Goal: Task Accomplishment & Management: Manage account settings

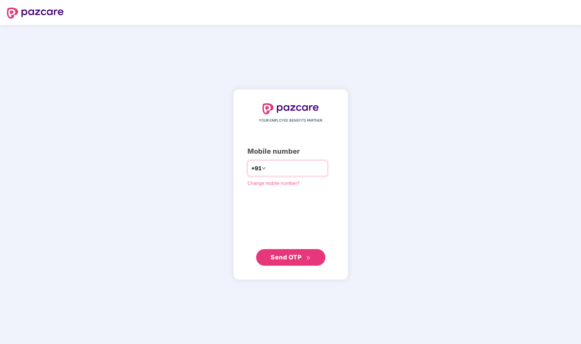
click at [278, 170] on input "number" at bounding box center [295, 168] width 57 height 11
type input "**********"
click at [289, 254] on span "Send OTP" at bounding box center [290, 257] width 40 height 10
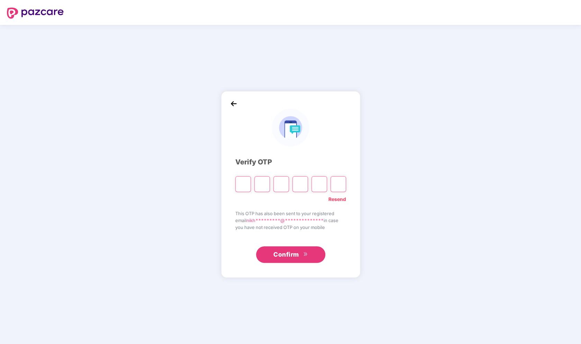
type input "*"
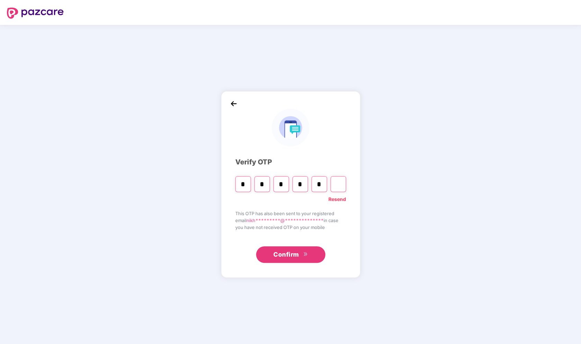
type input "*"
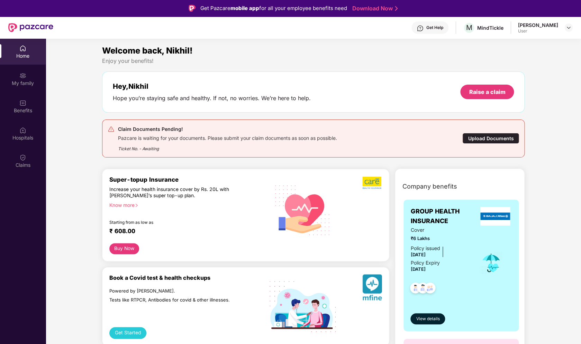
click at [478, 140] on div "Upload Documents" at bounding box center [490, 138] width 57 height 11
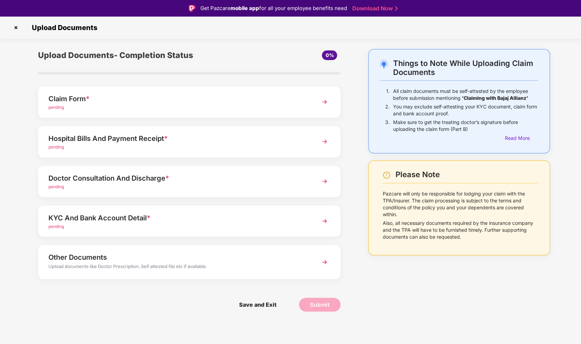
click at [320, 222] on img at bounding box center [324, 221] width 12 height 12
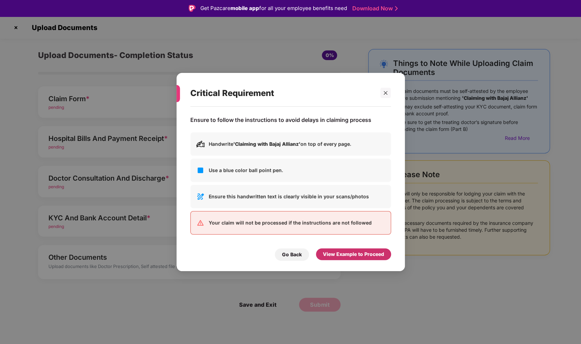
click at [326, 255] on div "View Example to Proceed" at bounding box center [353, 255] width 61 height 8
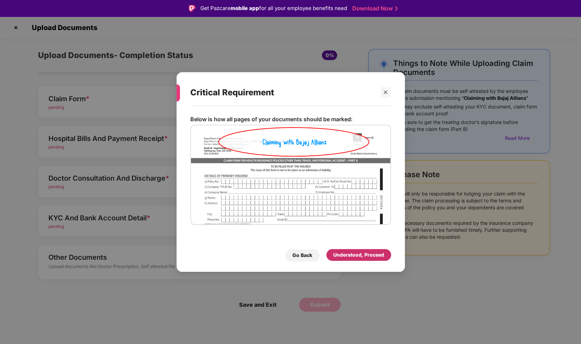
click at [326, 255] on div "Understood, Proceed" at bounding box center [358, 255] width 65 height 12
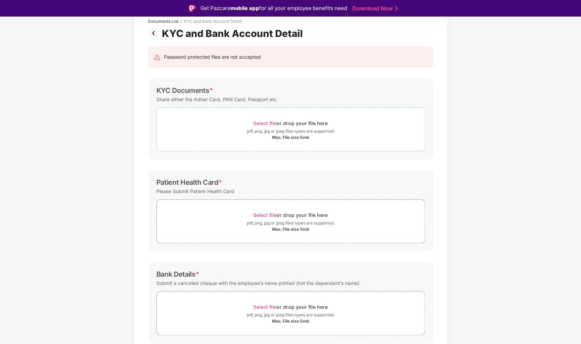
scroll to position [49, 0]
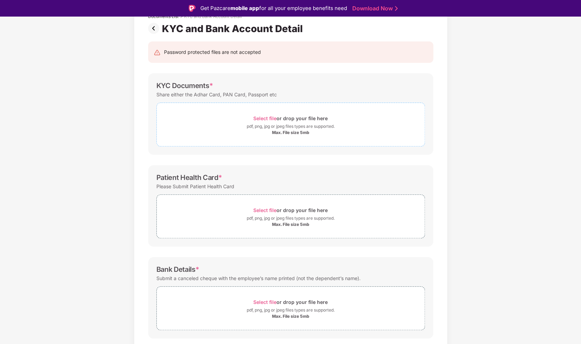
click at [269, 118] on span "Select file" at bounding box center [264, 119] width 23 height 6
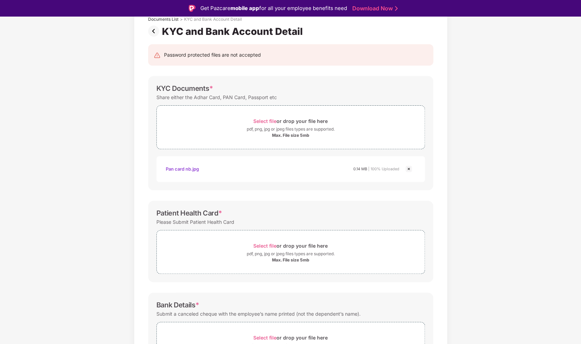
scroll to position [102, 0]
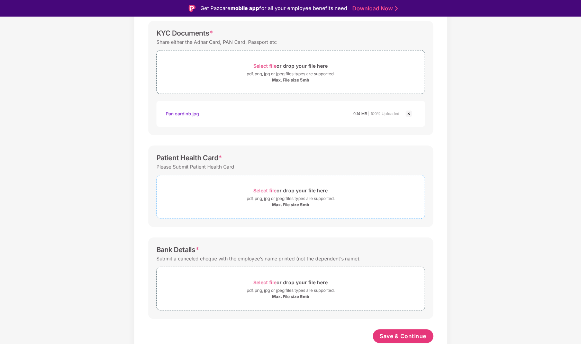
click at [289, 203] on div "Max. File size 5mb" at bounding box center [290, 205] width 37 height 6
click at [274, 191] on span "Select file" at bounding box center [264, 191] width 23 height 6
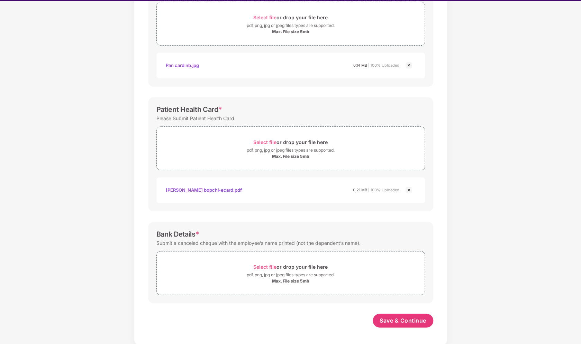
scroll to position [17, 0]
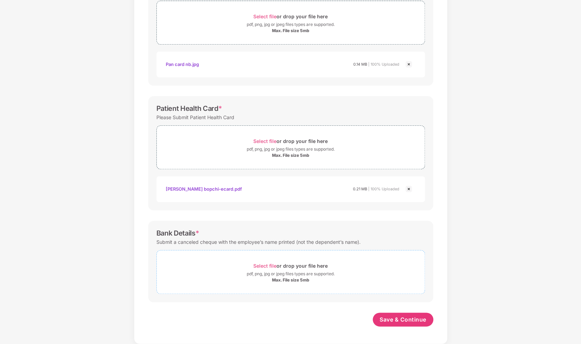
click at [273, 266] on span "Select file" at bounding box center [264, 266] width 23 height 6
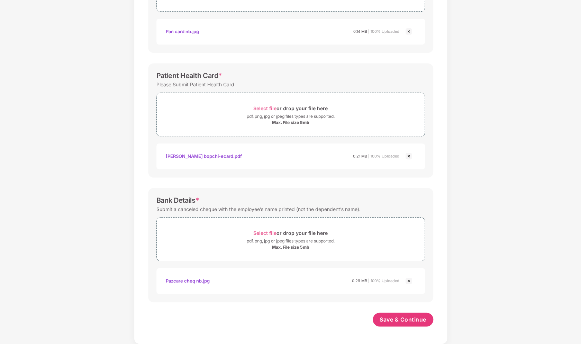
scroll to position [168, 0]
click at [400, 323] on span "Save & Continue" at bounding box center [402, 320] width 47 height 8
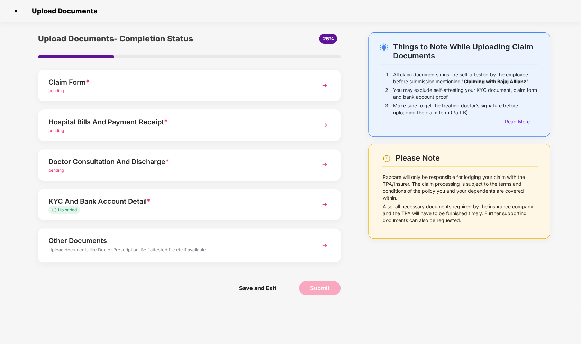
click at [206, 159] on div "Doctor Consultation And Discharge *" at bounding box center [177, 161] width 258 height 11
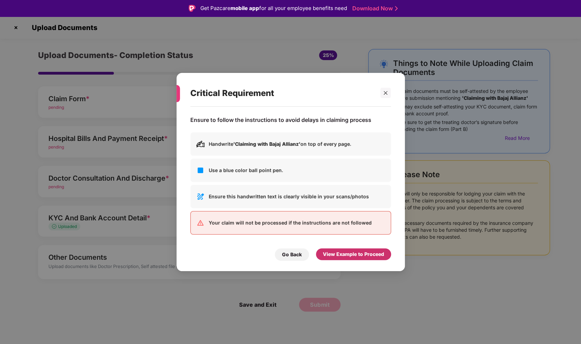
click at [344, 257] on div "View Example to Proceed" at bounding box center [353, 255] width 61 height 8
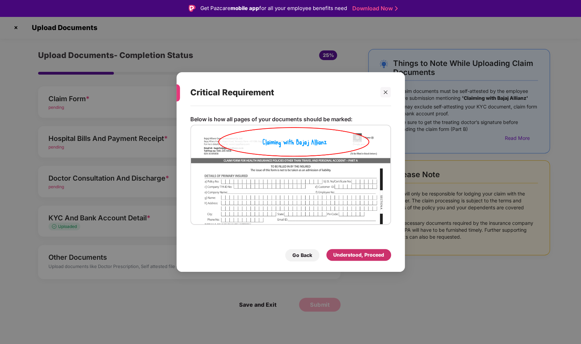
click at [344, 257] on div "Understood, Proceed" at bounding box center [358, 255] width 51 height 8
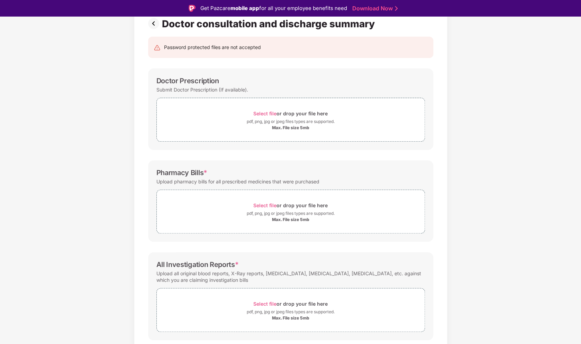
scroll to position [54, 0]
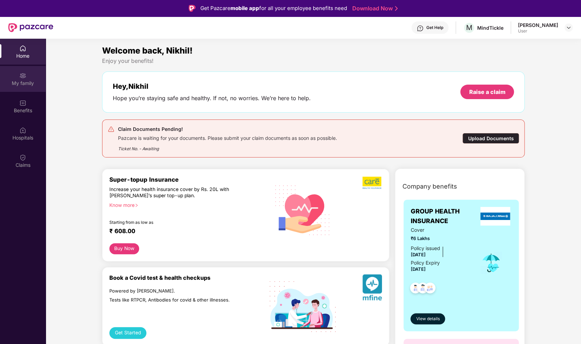
click at [31, 89] on div "My family" at bounding box center [23, 79] width 46 height 26
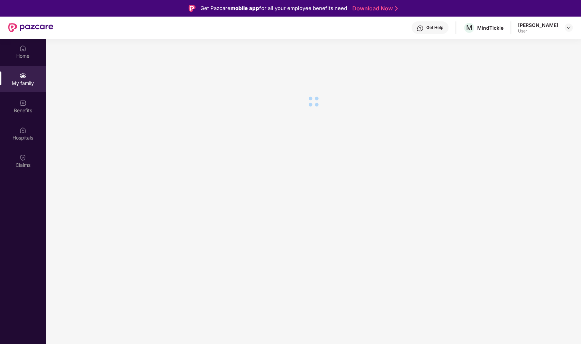
click at [150, 87] on section at bounding box center [313, 211] width 535 height 344
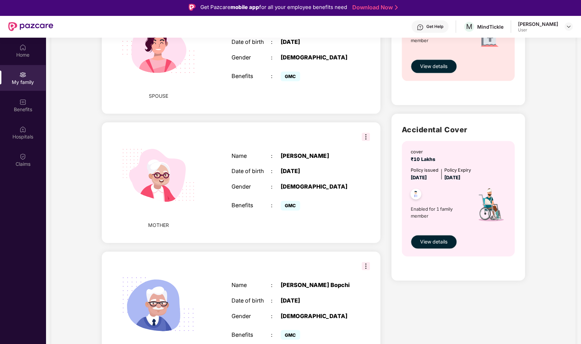
scroll to position [343, 0]
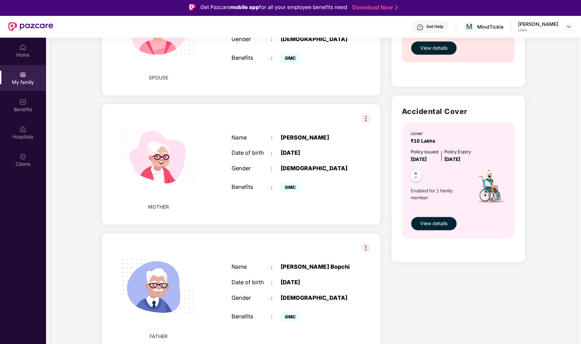
click at [365, 250] on img at bounding box center [365, 248] width 8 height 8
click at [290, 273] on div "Name : Pradip Bopchi Date of birth : 12 Nov 1956 Gender : MALE Benefits : GMC" at bounding box center [290, 293] width 132 height 77
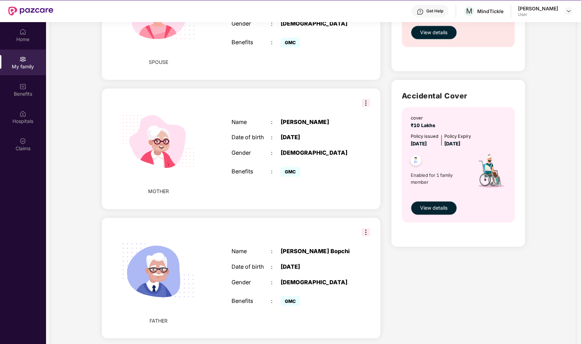
scroll to position [39, 0]
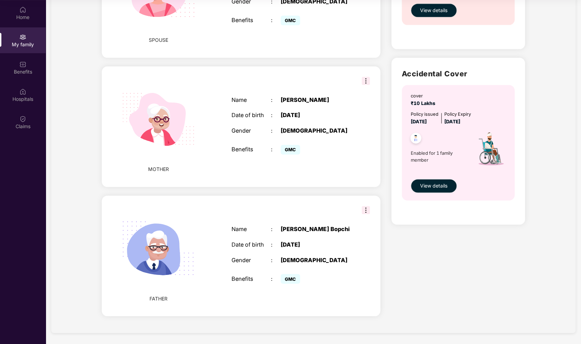
click at [275, 240] on div "Name : Pradip Bopchi Date of birth : 12 Nov 1956 Gender : MALE Benefits : GMC" at bounding box center [290, 256] width 132 height 77
click at [362, 209] on img at bounding box center [365, 210] width 8 height 8
click at [275, 221] on div "Name : Pradip Bopchi Date of birth : 12 Nov 1956 Gender : MALE Benefits : GMC" at bounding box center [290, 256] width 132 height 77
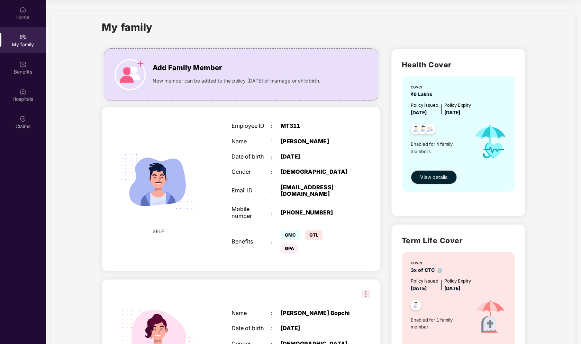
scroll to position [0, 0]
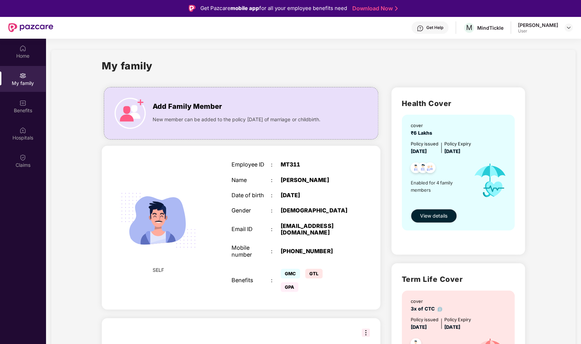
click at [29, 85] on div "My family" at bounding box center [23, 83] width 46 height 7
click at [25, 49] on img at bounding box center [22, 48] width 7 height 7
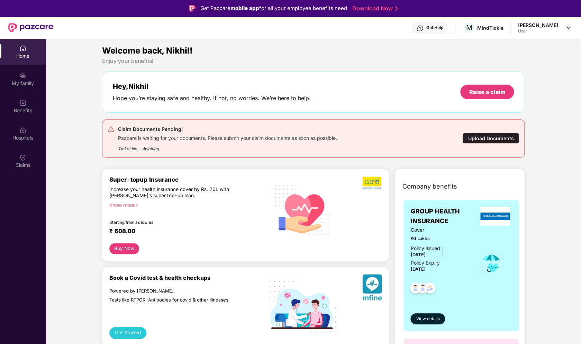
click at [550, 31] on div "User" at bounding box center [538, 31] width 40 height 6
click at [566, 30] on img at bounding box center [568, 28] width 6 height 6
click at [497, 22] on div "M MindTickle" at bounding box center [483, 28] width 40 height 12
click at [489, 27] on div "MindTickle" at bounding box center [490, 28] width 26 height 7
click at [22, 77] on img at bounding box center [22, 75] width 7 height 7
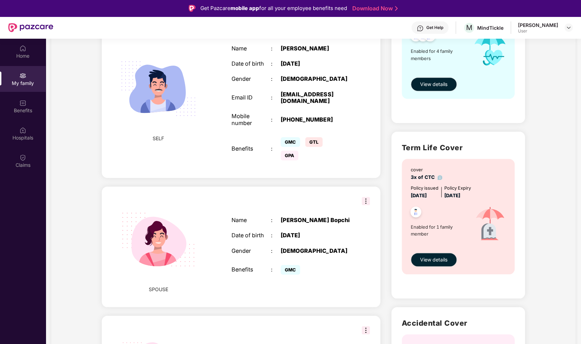
scroll to position [195, 0]
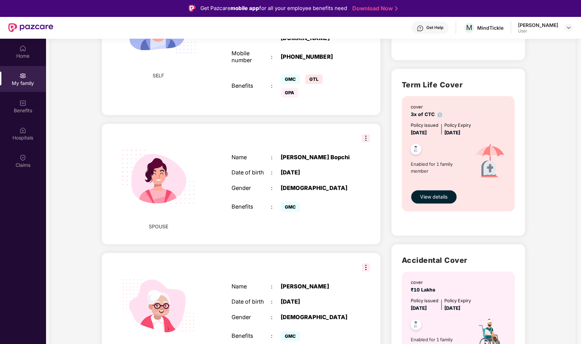
click at [365, 138] on img at bounding box center [365, 138] width 8 height 8
click at [383, 121] on div "Add Family Member New member can be added to the policy within 30 days of marri…" at bounding box center [240, 199] width 289 height 624
click at [292, 211] on span "GMC" at bounding box center [289, 207] width 19 height 10
click at [301, 221] on div "Name : Trupti Bopchi Date of birth : 25 Jan 1995 Gender : FEMALE Benefits : GMC" at bounding box center [290, 184] width 132 height 77
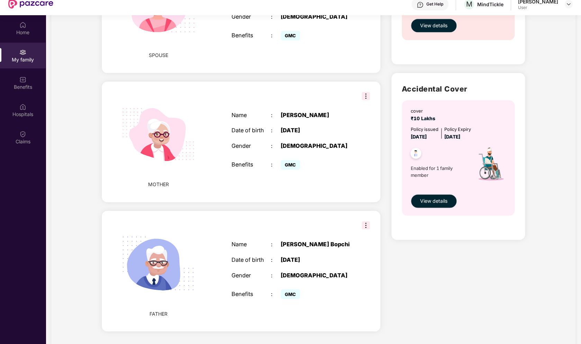
scroll to position [39, 0]
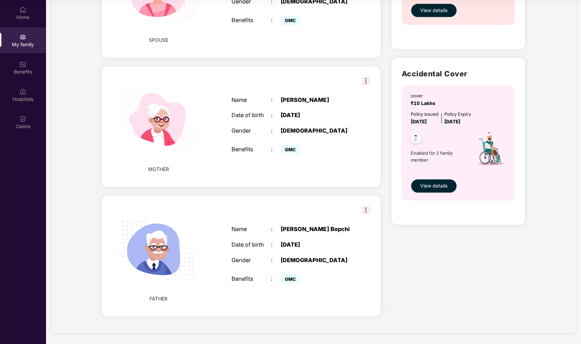
click at [333, 242] on div "12 Nov 1956" at bounding box center [314, 244] width 69 height 7
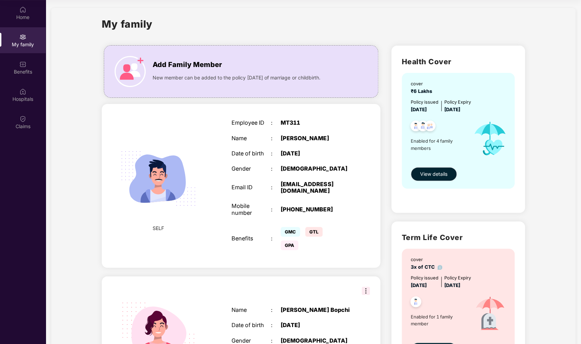
scroll to position [0, 0]
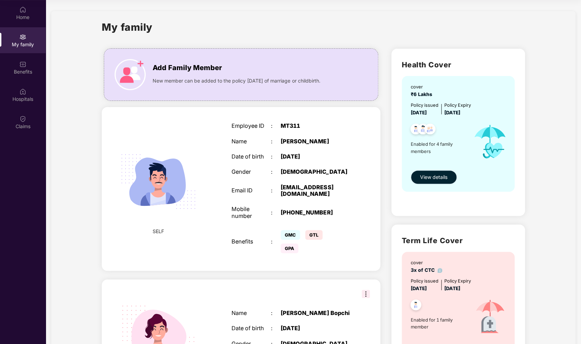
click at [432, 178] on span "View details" at bounding box center [433, 178] width 27 height 8
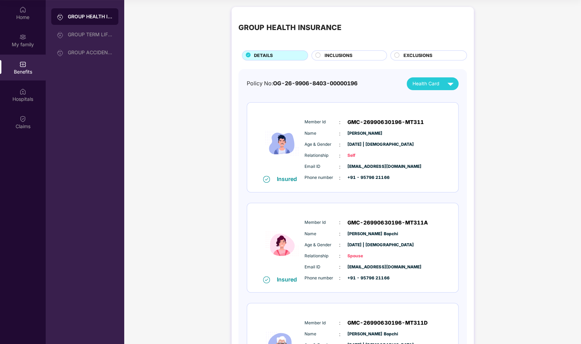
scroll to position [13, 0]
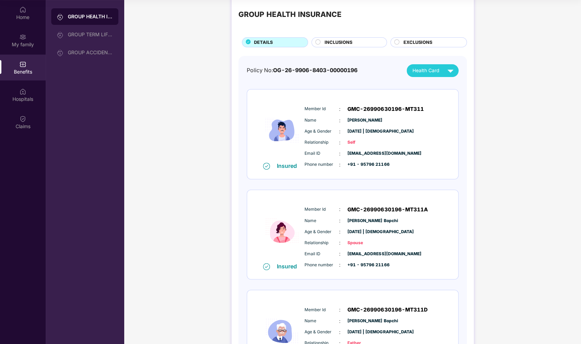
click at [409, 126] on div "Member Id : GMC-26990630196-MT311 Name : Nikhil Bopchi Age & Gender : 29 May 19…" at bounding box center [373, 137] width 141 height 71
click at [434, 72] on span "Health Card" at bounding box center [425, 71] width 27 height 8
click at [467, 114] on img at bounding box center [469, 114] width 5 height 5
